Goal: Task Accomplishment & Management: Complete application form

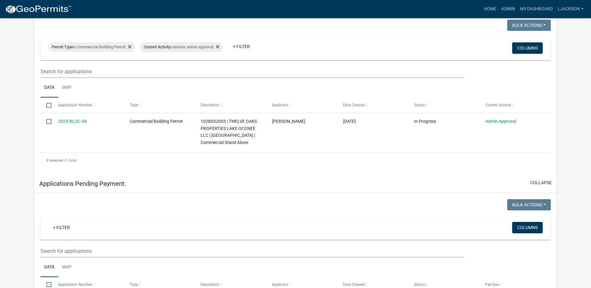
scroll to position [125, 0]
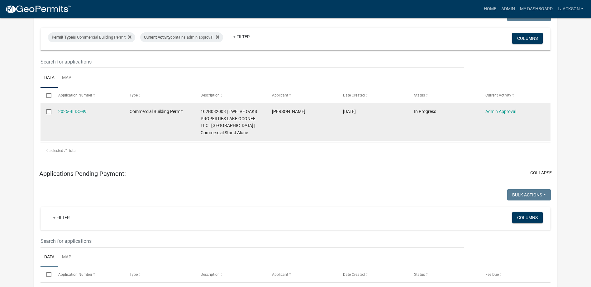
click at [95, 116] on datatable-body-cell "2025-BLDC-49" at bounding box center [87, 121] width 71 height 37
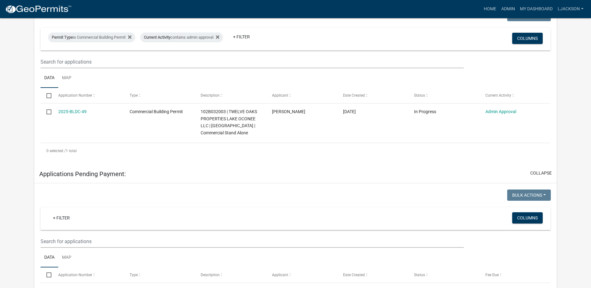
drag, startPoint x: 78, startPoint y: 108, endPoint x: 214, endPoint y: 56, distance: 145.4
click at [214, 55] on wm-filter-builder "Permit Type is Commercial Building Permit Current Activity contains admin appro…" at bounding box center [295, 48] width 510 height 40
click at [485, 9] on link "Home" at bounding box center [489, 9] width 17 height 12
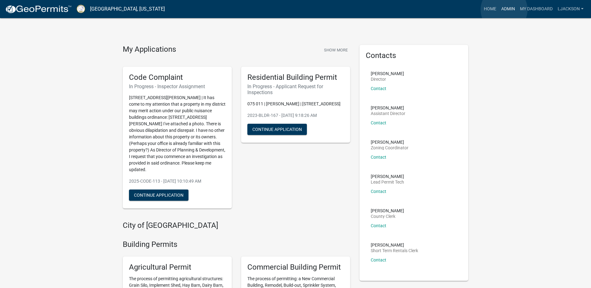
click at [504, 10] on link "Admin" at bounding box center [508, 9] width 19 height 12
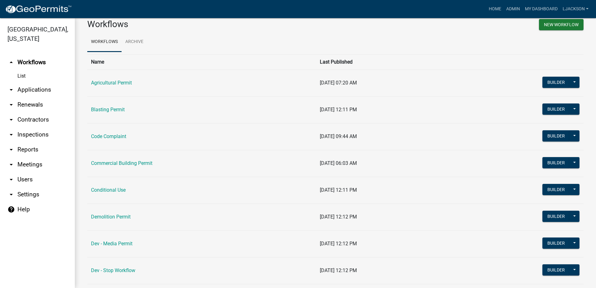
scroll to position [31, 0]
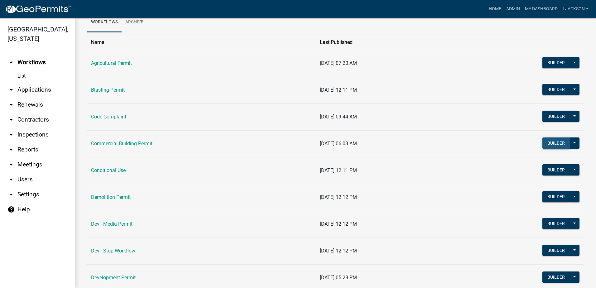
click at [545, 142] on button "Builder" at bounding box center [555, 142] width 27 height 11
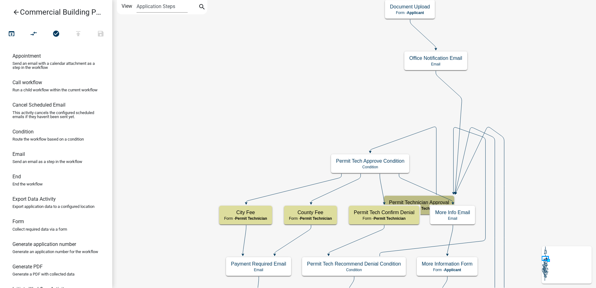
click at [17, 12] on icon "arrow_back" at bounding box center [15, 12] width 7 height 9
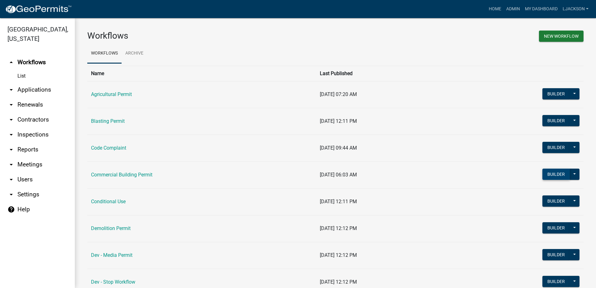
click at [552, 173] on button "Builder" at bounding box center [555, 174] width 27 height 11
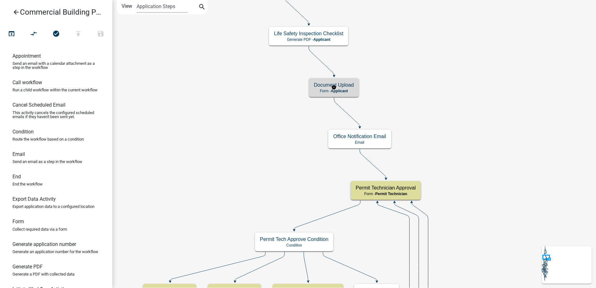
click at [346, 91] on span "Applicant" at bounding box center [339, 91] width 17 height 4
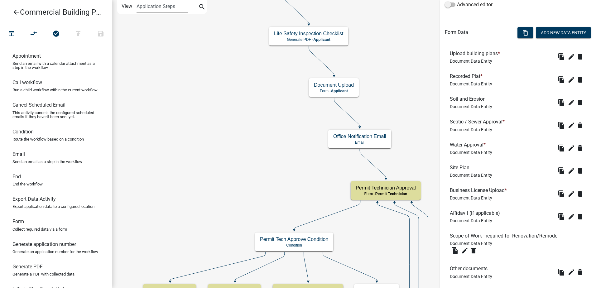
scroll to position [163, 0]
click at [567, 169] on icon "edit" at bounding box center [570, 169] width 7 height 7
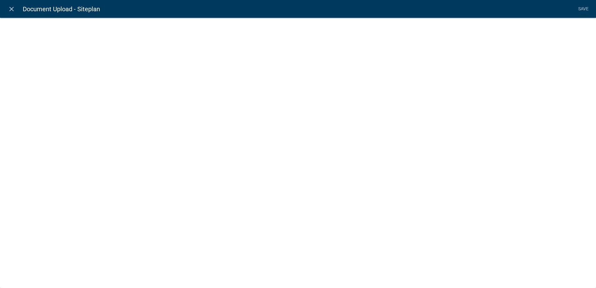
select select "document"
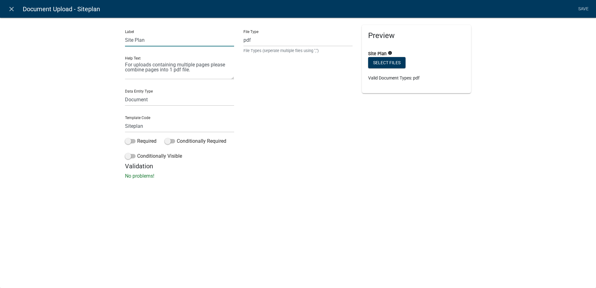
click at [134, 39] on input "Site Plan" at bounding box center [179, 40] width 109 height 13
click at [127, 40] on input "Site Plan" at bounding box center [179, 40] width 109 height 13
click at [126, 40] on input "Site Plan" at bounding box center [179, 40] width 109 height 13
type input "Civil/Site Plan"
click at [131, 140] on span at bounding box center [130, 141] width 11 height 4
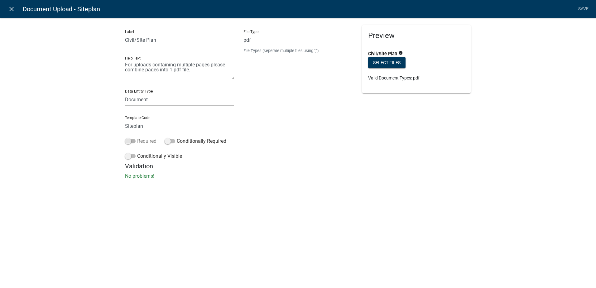
click at [137, 137] on input "Required" at bounding box center [137, 137] width 0 height 0
click at [579, 10] on link "Save" at bounding box center [583, 9] width 16 height 12
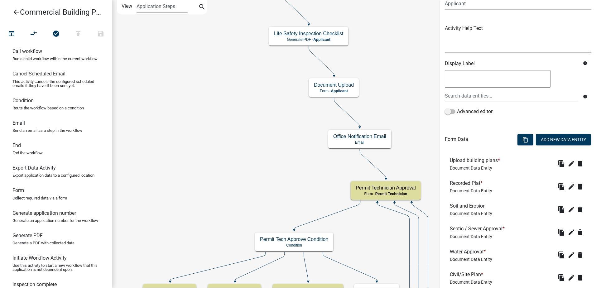
scroll to position [0, 0]
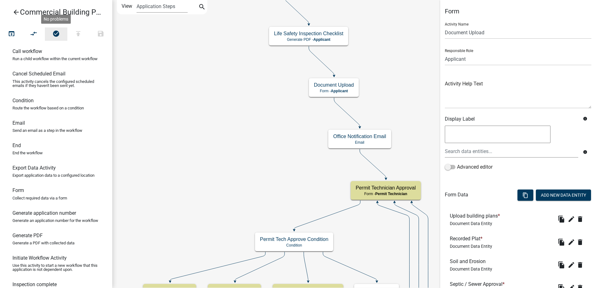
click at [55, 34] on icon "check_circle" at bounding box center [55, 34] width 7 height 9
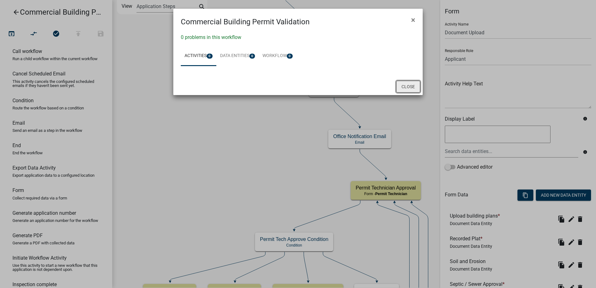
click at [411, 88] on button "Close" at bounding box center [408, 87] width 24 height 12
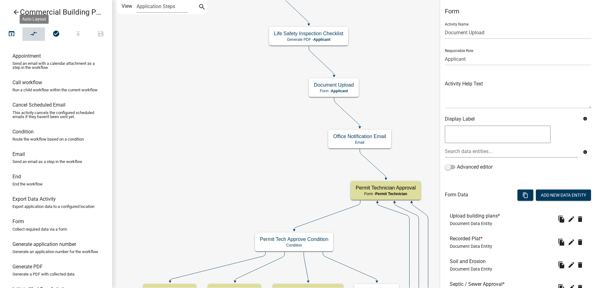
click at [33, 35] on icon "compare_arrows" at bounding box center [33, 34] width 7 height 9
click at [56, 33] on icon "check_circle" at bounding box center [55, 34] width 7 height 9
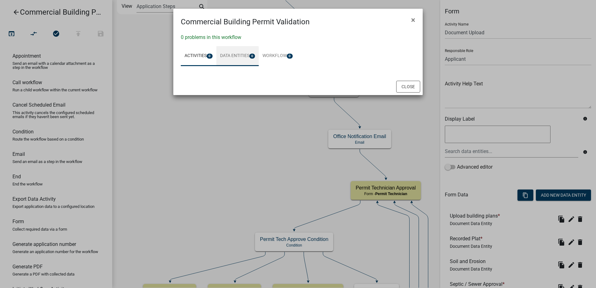
click at [249, 58] on link "Data Entities 0" at bounding box center [237, 56] width 43 height 20
click at [286, 59] on link "Workflow 0" at bounding box center [278, 56] width 38 height 20
click at [418, 89] on button "Close" at bounding box center [408, 87] width 24 height 12
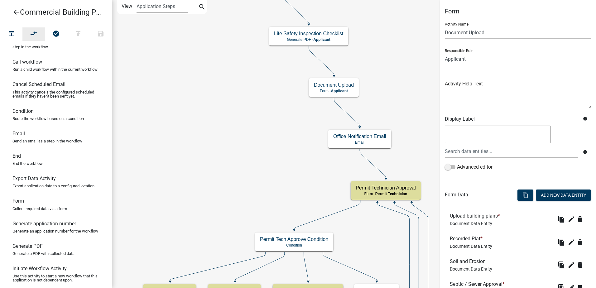
scroll to position [31, 0]
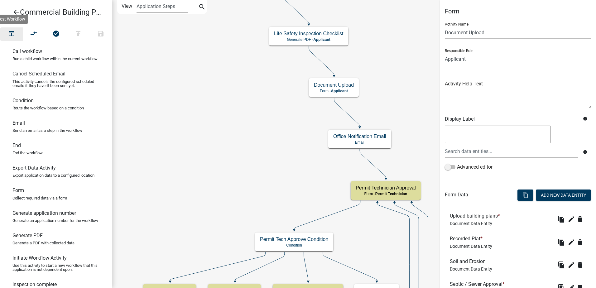
click at [13, 31] on icon "open_in_browser" at bounding box center [11, 34] width 7 height 9
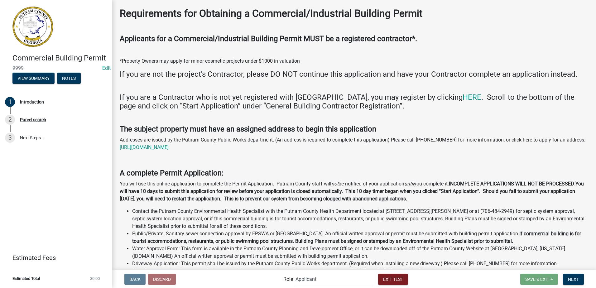
scroll to position [27, 0]
click at [390, 281] on span "Exit Test" at bounding box center [393, 278] width 20 height 5
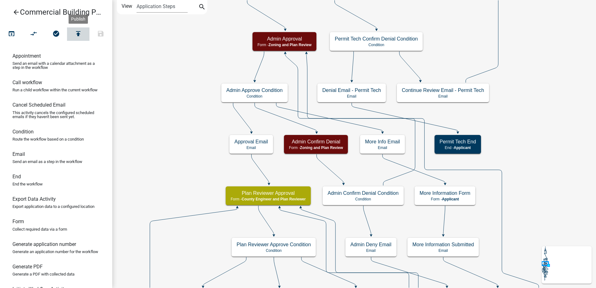
click at [79, 34] on icon "publish" at bounding box center [77, 34] width 7 height 9
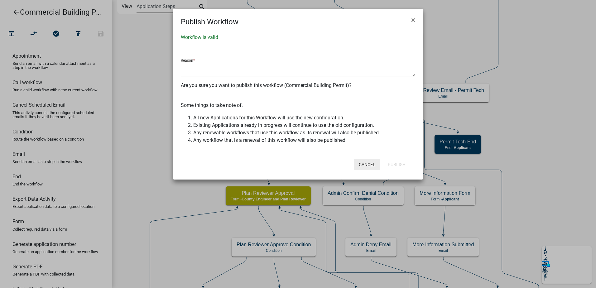
click at [371, 167] on button "Cancel" at bounding box center [367, 164] width 26 height 11
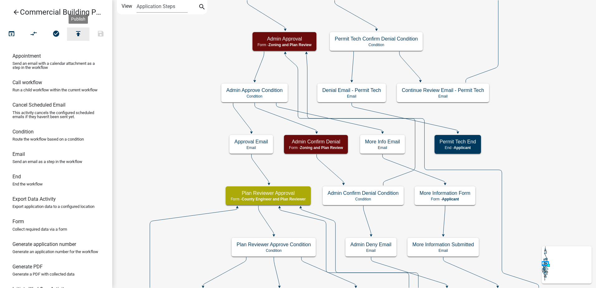
click at [82, 34] on icon "publish" at bounding box center [77, 34] width 7 height 9
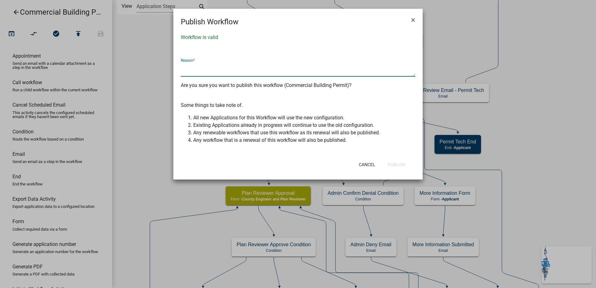
click at [231, 74] on textarea at bounding box center [298, 69] width 234 height 14
type textarea "yes"
click at [404, 162] on button "Publish" at bounding box center [397, 164] width 28 height 11
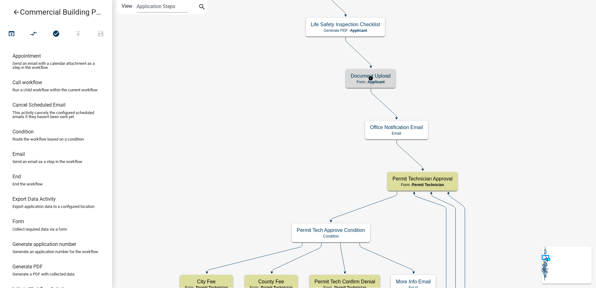
click at [379, 75] on h5 "Document Upload" at bounding box center [370, 76] width 40 height 6
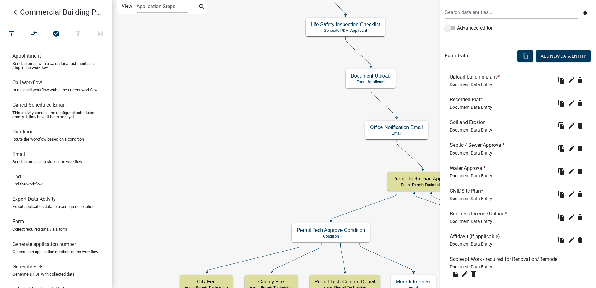
scroll to position [125, 0]
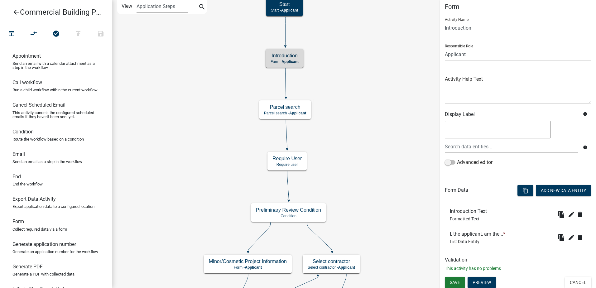
scroll to position [6, 0]
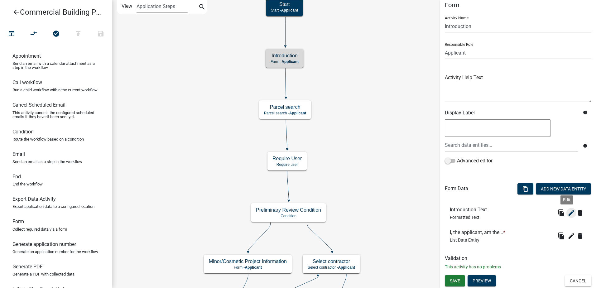
click at [567, 212] on icon "edit" at bounding box center [570, 212] width 7 height 7
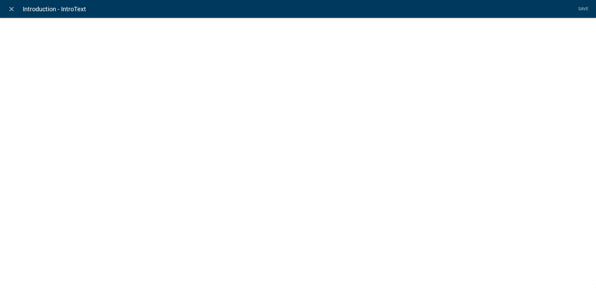
select select "rich-text"
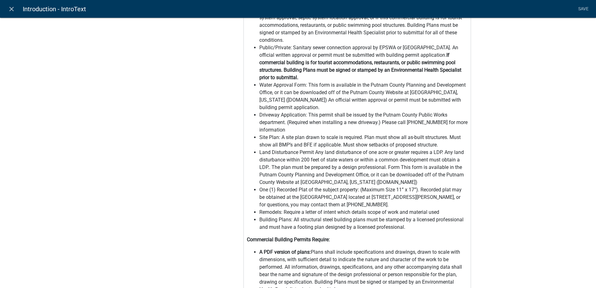
scroll to position [374, 0]
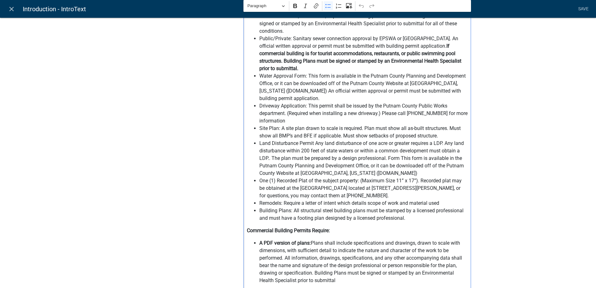
click at [259, 125] on span "Site Plan: A site plan drawn to scale is required. Plan must show all as-built …" at bounding box center [363, 132] width 208 height 15
click at [443, 128] on span "Site Plan: A site plan drawn to scale is required. Plan must show all as-built …" at bounding box center [363, 132] width 208 height 15
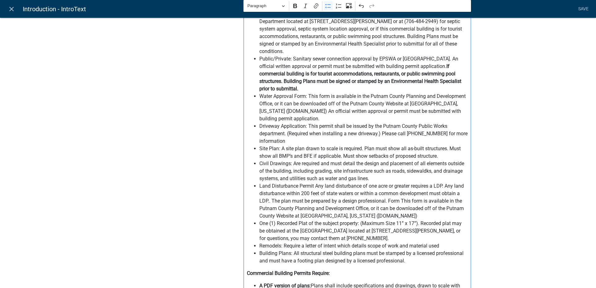
scroll to position [343, 0]
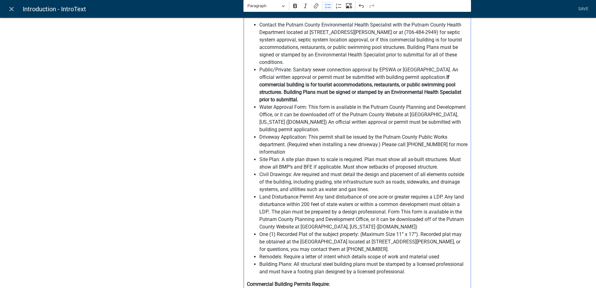
click at [341, 171] on span "Civil Drawings: Are required and must detail the design and placement of all el…" at bounding box center [363, 182] width 208 height 22
click at [417, 171] on span "Civil Drawings: Are required and must be designed by a civil engineer detail th…" at bounding box center [363, 182] width 208 height 22
click at [387, 171] on span "Civil Drawings: Are required and must be designed by a civil engineer detail th…" at bounding box center [363, 182] width 208 height 22
click at [376, 193] on span "Land Disturbance Permit Any land disturbance of one acre or greater requires a …" at bounding box center [363, 211] width 208 height 37
click at [421, 171] on span "Civil Drawings: Are required and must be designed by a civil engineer detail th…" at bounding box center [363, 182] width 208 height 22
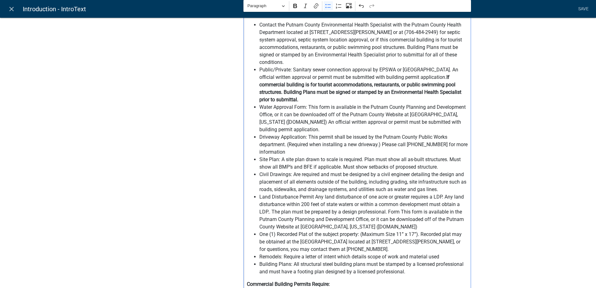
click at [371, 174] on span "Civil Drawings: Are required and must be designed by a civil engineer detailing…" at bounding box center [363, 182] width 208 height 22
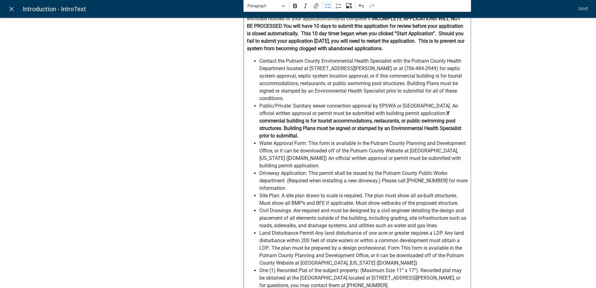
scroll to position [305, 0]
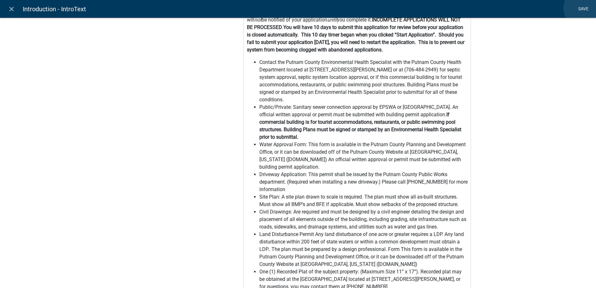
click at [583, 8] on link "Save" at bounding box center [583, 9] width 16 height 12
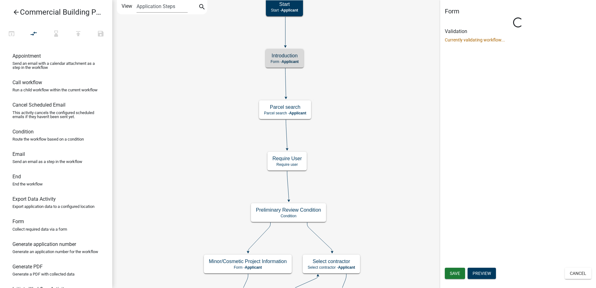
scroll to position [0, 0]
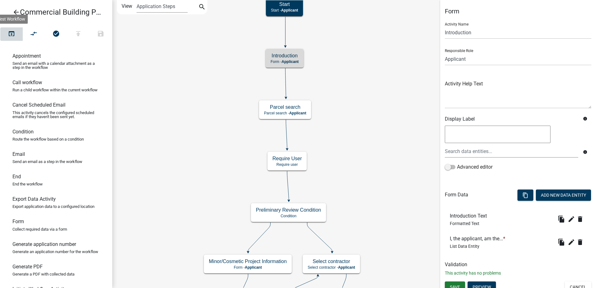
click at [12, 32] on icon "open_in_browser" at bounding box center [11, 34] width 7 height 9
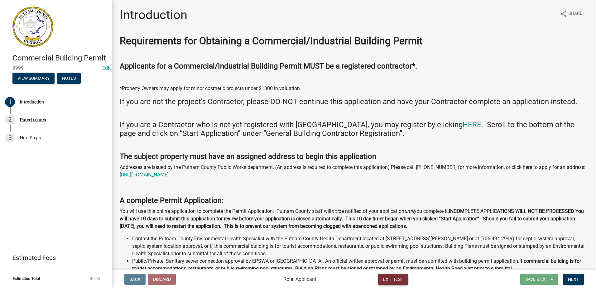
click at [384, 276] on button "Exit Test" at bounding box center [393, 279] width 30 height 11
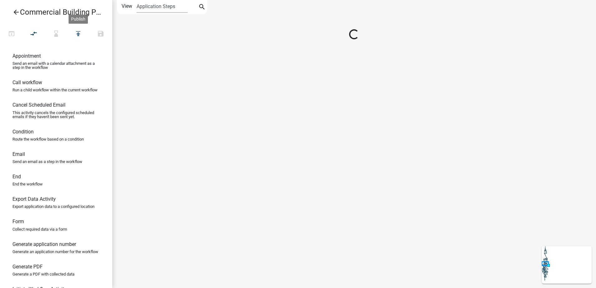
click at [79, 32] on icon "publish" at bounding box center [77, 34] width 7 height 9
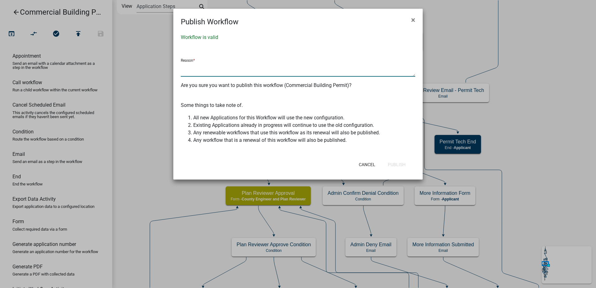
click at [232, 74] on textarea at bounding box center [298, 69] width 234 height 14
type textarea "yes"
click at [395, 164] on button "Publish" at bounding box center [397, 164] width 28 height 11
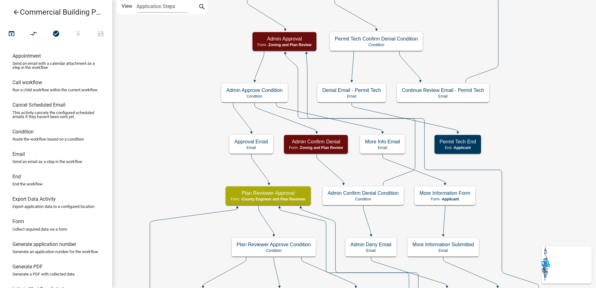
click at [15, 12] on icon "arrow_back" at bounding box center [15, 12] width 7 height 9
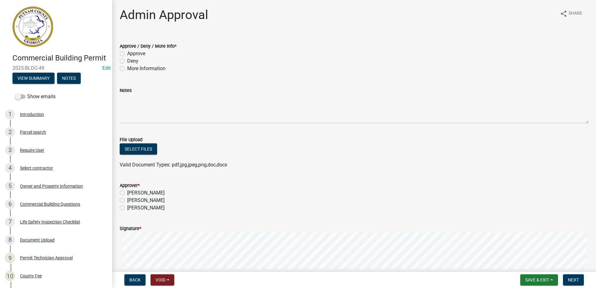
click at [310, 93] on div "Notes" at bounding box center [354, 90] width 469 height 7
click at [42, 134] on div "Parcel search" at bounding box center [33, 132] width 26 height 4
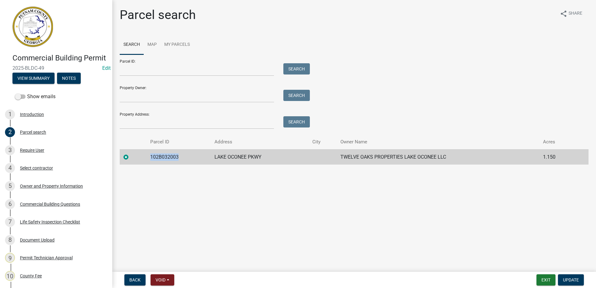
drag, startPoint x: 150, startPoint y: 156, endPoint x: 180, endPoint y: 158, distance: 29.9
click at [180, 158] on td "102B032003" at bounding box center [178, 156] width 64 height 15
drag, startPoint x: 180, startPoint y: 158, endPoint x: 171, endPoint y: 155, distance: 9.3
copy td "102B032003"
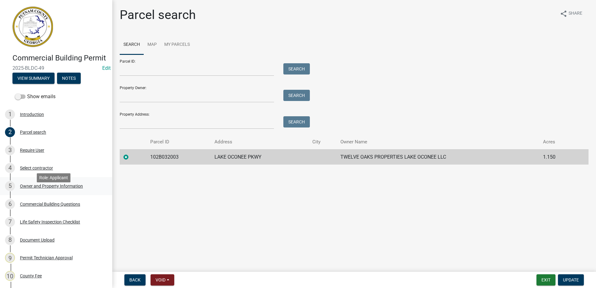
click at [37, 188] on div "Owner and Property Information" at bounding box center [51, 186] width 63 height 4
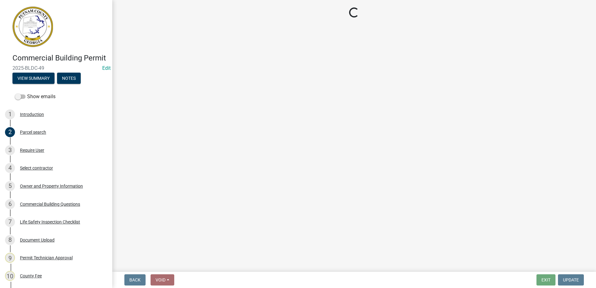
select select "a11fa51f-b34d-496b-ab35-5fd1b53a4648"
select select "83394b22-4a11-496c-8e5c-75ade2e72faf"
select select "469c5908-2854-42d5-89ed-bee7fc26529e"
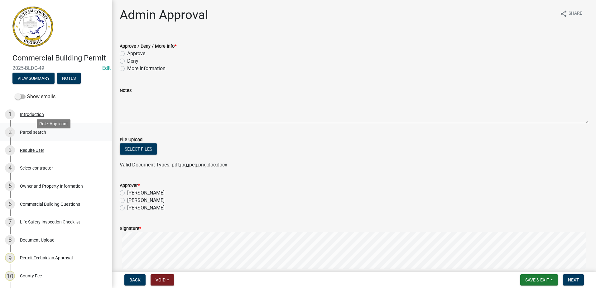
click at [36, 134] on div "Parcel search" at bounding box center [33, 132] width 26 height 4
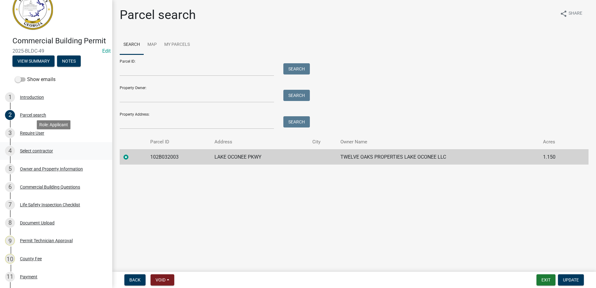
scroll to position [31, 0]
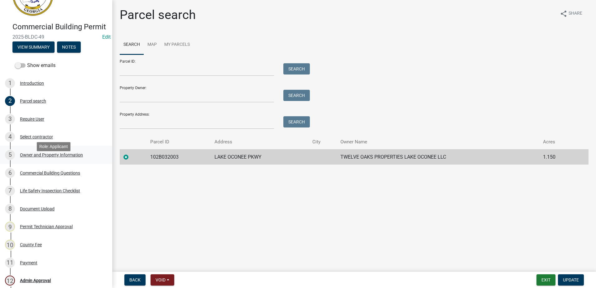
click at [44, 157] on div "Owner and Property Information" at bounding box center [51, 155] width 63 height 4
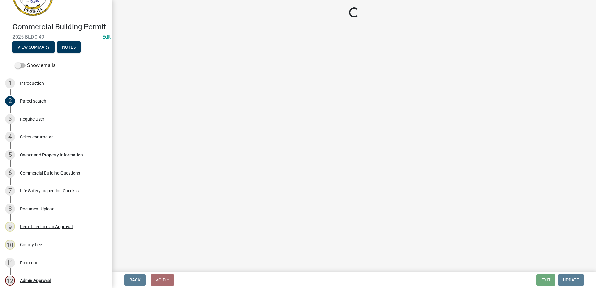
select select "a11fa51f-b34d-496b-ab35-5fd1b53a4648"
select select "83394b22-4a11-496c-8e5c-75ade2e72faf"
select select "469c5908-2854-42d5-89ed-bee7fc26529e"
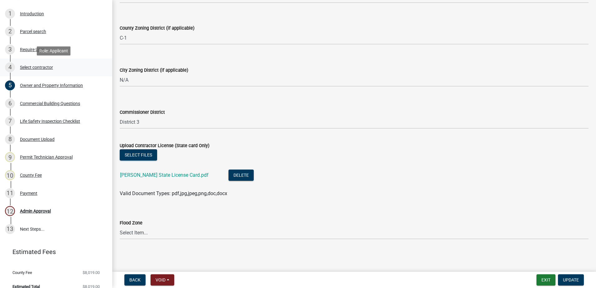
scroll to position [117, 0]
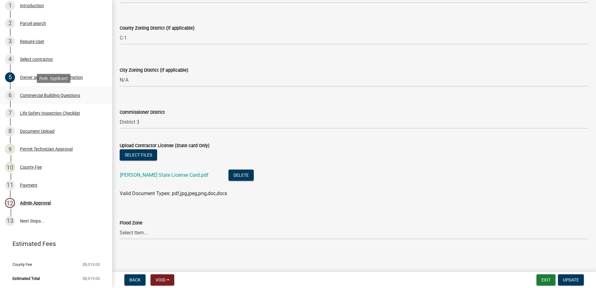
click at [31, 95] on div "Commercial Building Questions" at bounding box center [50, 95] width 60 height 4
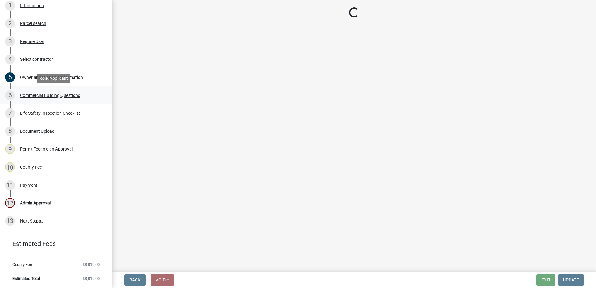
scroll to position [0, 0]
select select "a2980a8e-1e7c-4bd1-9958-7ae80455de28"
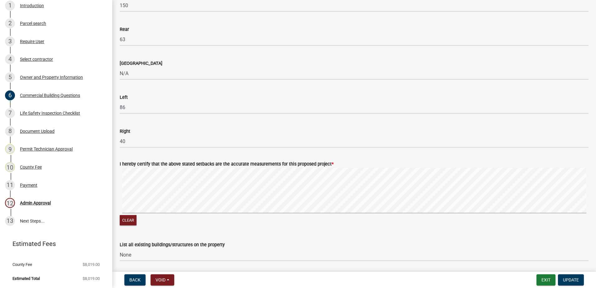
scroll to position [844, 0]
click at [34, 128] on div "8 Document Upload" at bounding box center [53, 131] width 97 height 10
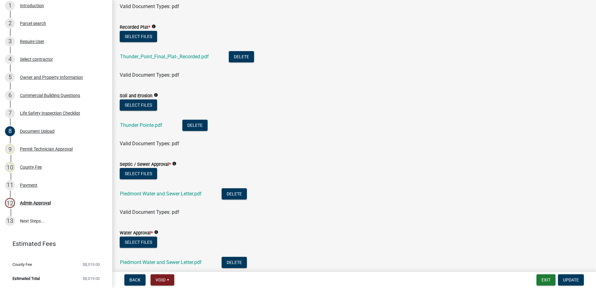
scroll to position [187, 0]
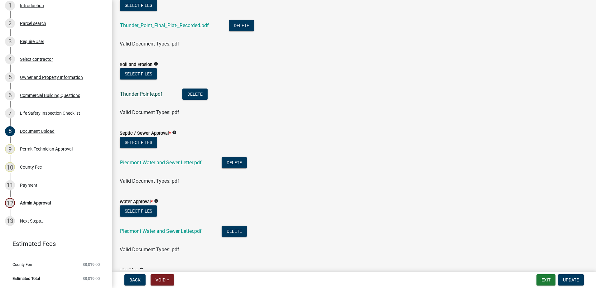
click at [150, 95] on link "Thunder Pointe.pdf" at bounding box center [141, 94] width 42 height 6
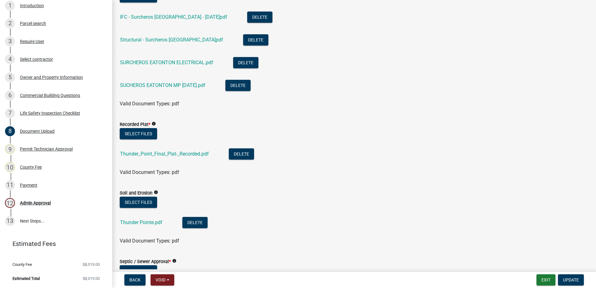
scroll to position [62, 0]
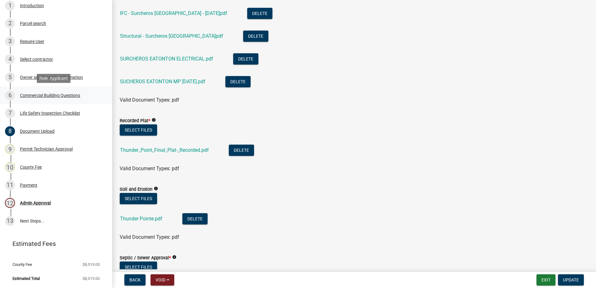
click at [49, 95] on div "Commercial Building Questions" at bounding box center [50, 95] width 60 height 4
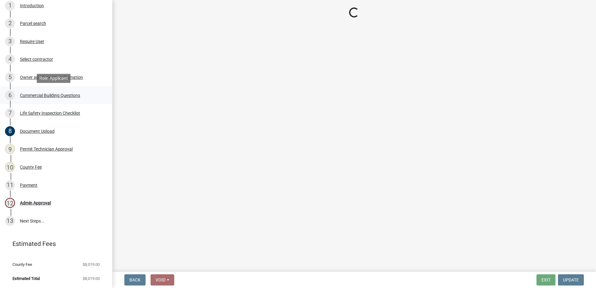
select select "a2980a8e-1e7c-4bd1-9958-7ae80455de28"
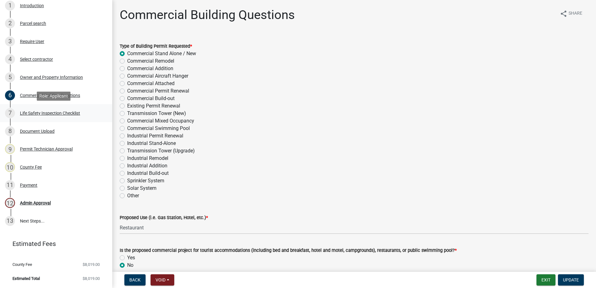
scroll to position [117, 0]
click at [42, 94] on div "Commercial Building Questions" at bounding box center [50, 95] width 60 height 4
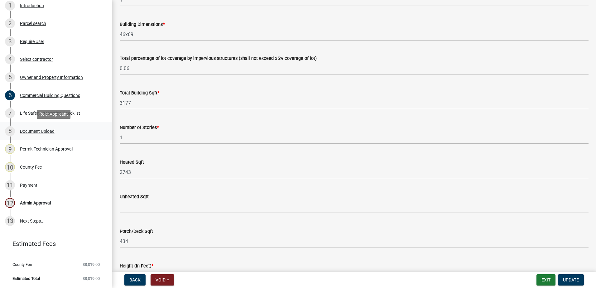
scroll to position [405, 0]
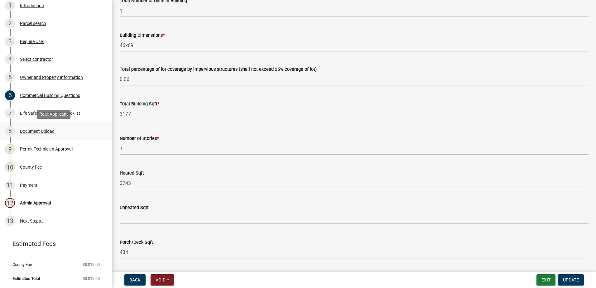
click at [40, 129] on div "Document Upload" at bounding box center [37, 131] width 35 height 4
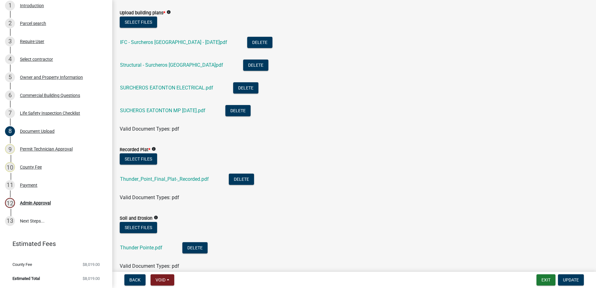
scroll to position [0, 0]
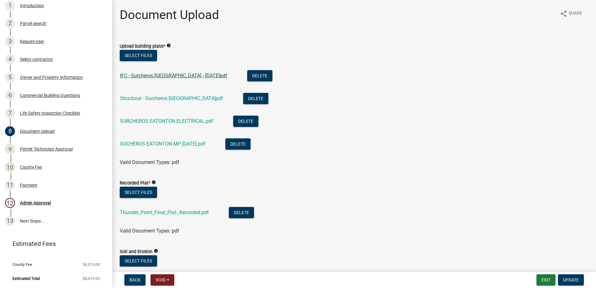
click at [188, 76] on link "IFC - Surcheros Greensboro - 2025.03.27.pdf" at bounding box center [173, 76] width 107 height 6
click at [164, 145] on link "SUCHEROS EATONTON MP 9-17-25.pdf" at bounding box center [162, 144] width 85 height 6
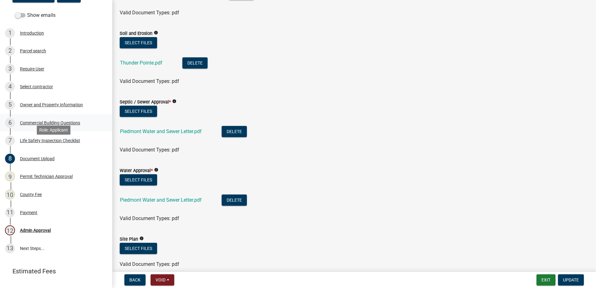
scroll to position [86, 0]
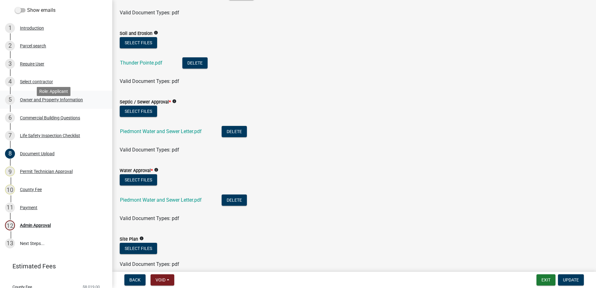
click at [46, 102] on div "Owner and Property Information" at bounding box center [51, 100] width 63 height 4
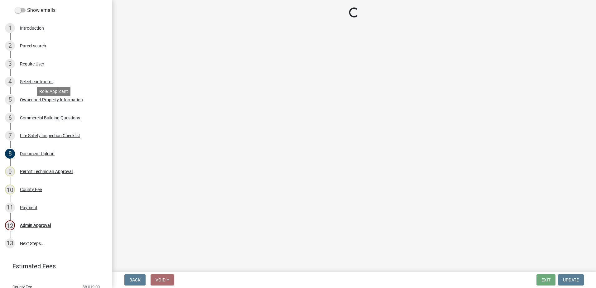
scroll to position [0, 0]
select select "a11fa51f-b34d-496b-ab35-5fd1b53a4648"
select select "83394b22-4a11-496c-8e5c-75ade2e72faf"
select select "469c5908-2854-42d5-89ed-bee7fc26529e"
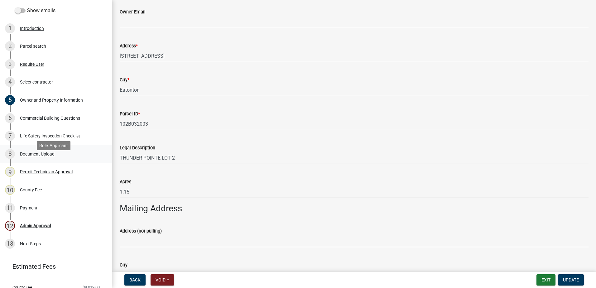
click at [40, 159] on div "8 Document Upload" at bounding box center [53, 154] width 97 height 10
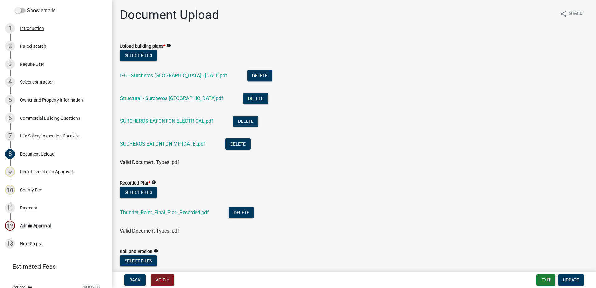
scroll to position [31, 0]
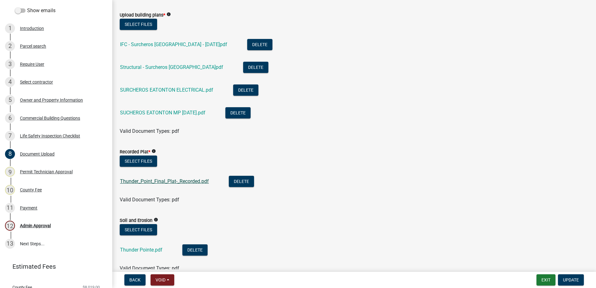
click at [163, 179] on link "Thunder_Point_Final_Plat-_Recorded.pdf" at bounding box center [164, 181] width 89 height 6
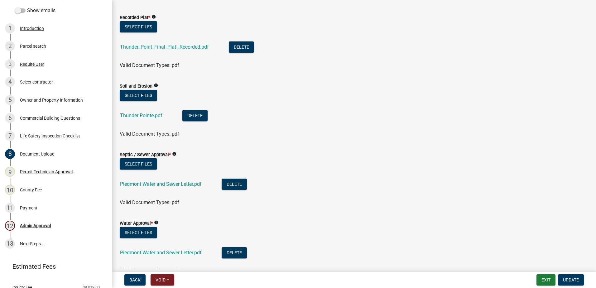
scroll to position [0, 0]
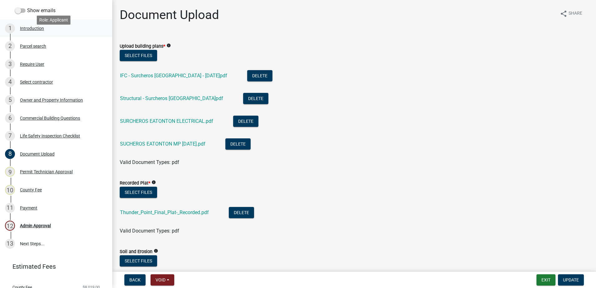
click at [39, 31] on div "Introduction" at bounding box center [32, 28] width 24 height 4
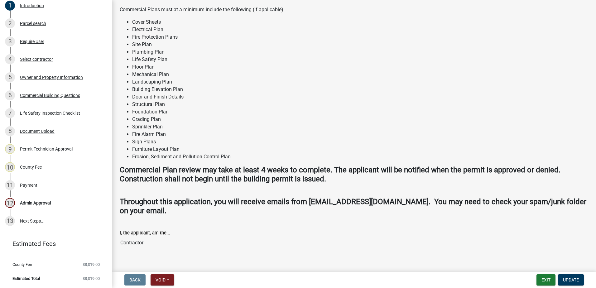
scroll to position [379, 0]
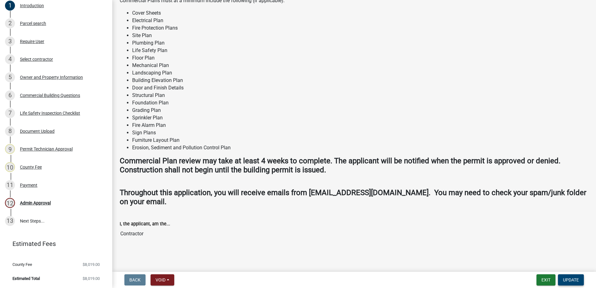
click at [573, 278] on span "Update" at bounding box center [571, 279] width 16 height 5
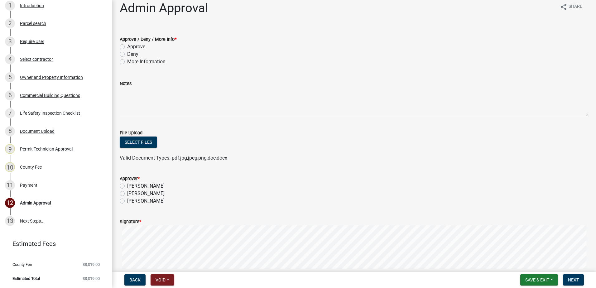
scroll to position [0, 0]
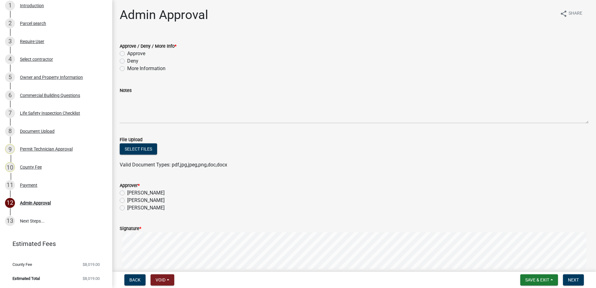
click at [127, 67] on label "More Information" at bounding box center [146, 68] width 38 height 7
click at [127, 67] on input "More Information" at bounding box center [129, 67] width 4 height 4
radio input "true"
click at [127, 191] on label "[PERSON_NAME]" at bounding box center [145, 192] width 37 height 7
click at [127, 191] on input "[PERSON_NAME]" at bounding box center [129, 191] width 4 height 4
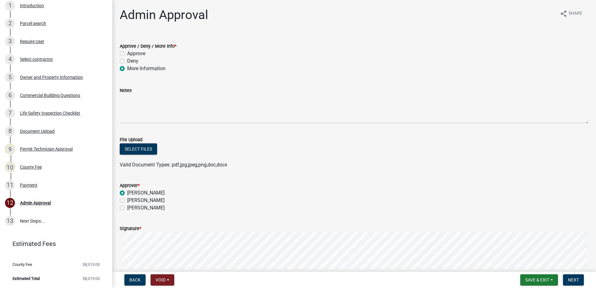
radio input "true"
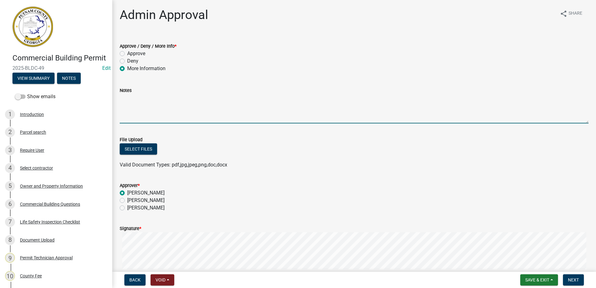
click at [169, 109] on textarea "Notes" at bounding box center [354, 108] width 469 height 29
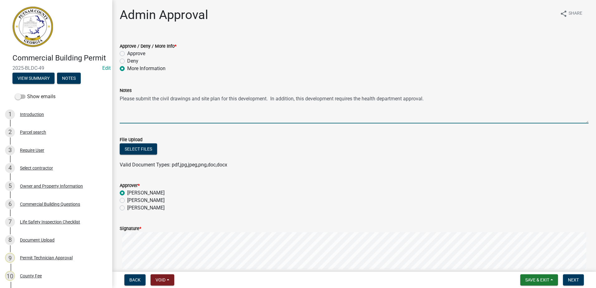
click at [397, 101] on textarea "Please submit the civil drawings and site plan for this development. In additio…" at bounding box center [354, 108] width 469 height 29
type textarea "Please submit the civil drawings and site plan for this development. In additio…"
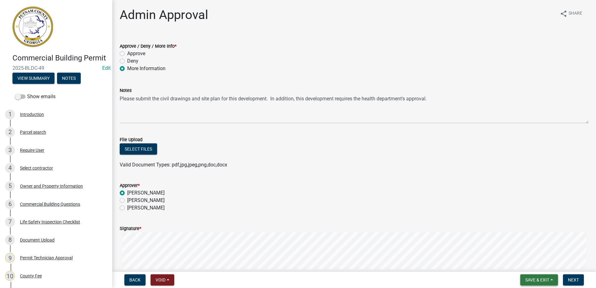
click at [534, 276] on button "Save & Exit" at bounding box center [539, 279] width 38 height 11
click at [522, 250] on button "Save" at bounding box center [533, 248] width 50 height 15
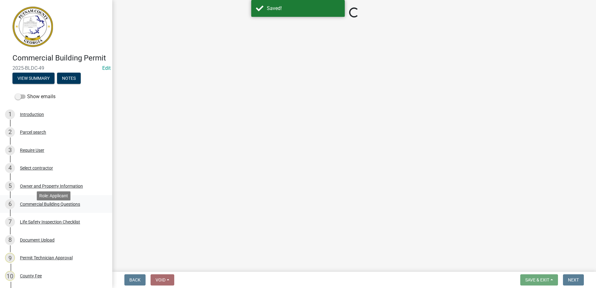
click at [39, 206] on div "Commercial Building Questions" at bounding box center [50, 204] width 60 height 4
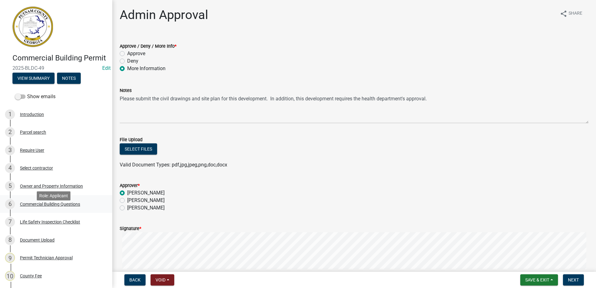
click at [58, 206] on div "Commercial Building Questions" at bounding box center [50, 204] width 60 height 4
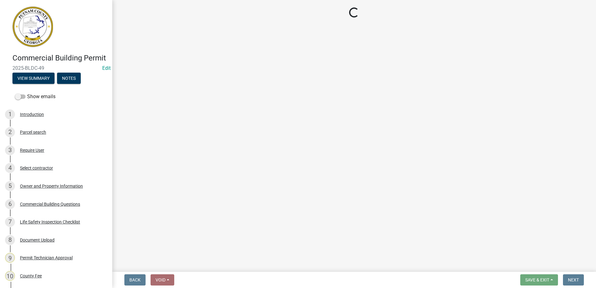
select select "a2980a8e-1e7c-4bd1-9958-7ae80455de28"
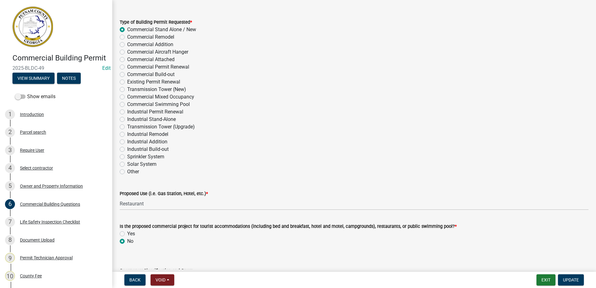
scroll to position [93, 0]
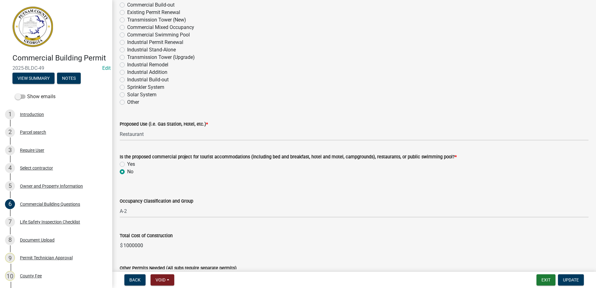
click at [127, 164] on label "Yes" at bounding box center [131, 163] width 8 height 7
click at [127, 164] on input "Yes" at bounding box center [129, 162] width 4 height 4
radio input "true"
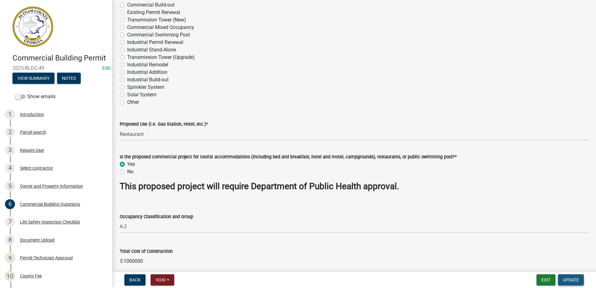
click at [571, 280] on span "Update" at bounding box center [571, 279] width 16 height 5
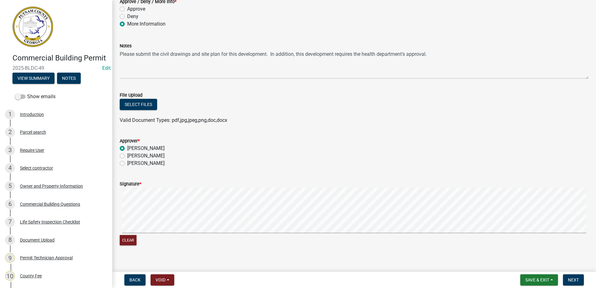
scroll to position [52, 0]
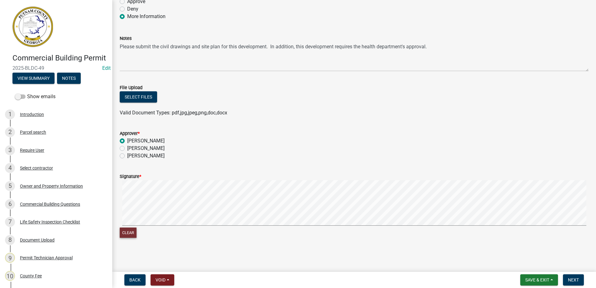
click at [126, 231] on button "Clear" at bounding box center [128, 232] width 17 height 10
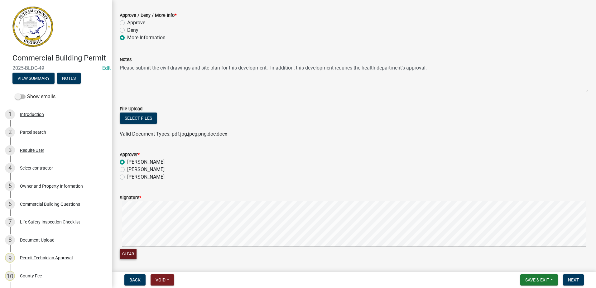
scroll to position [0, 0]
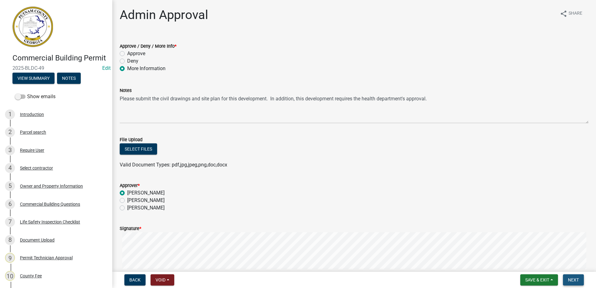
click at [575, 279] on span "Next" at bounding box center [573, 279] width 11 height 5
